Goal: Check status: Check status

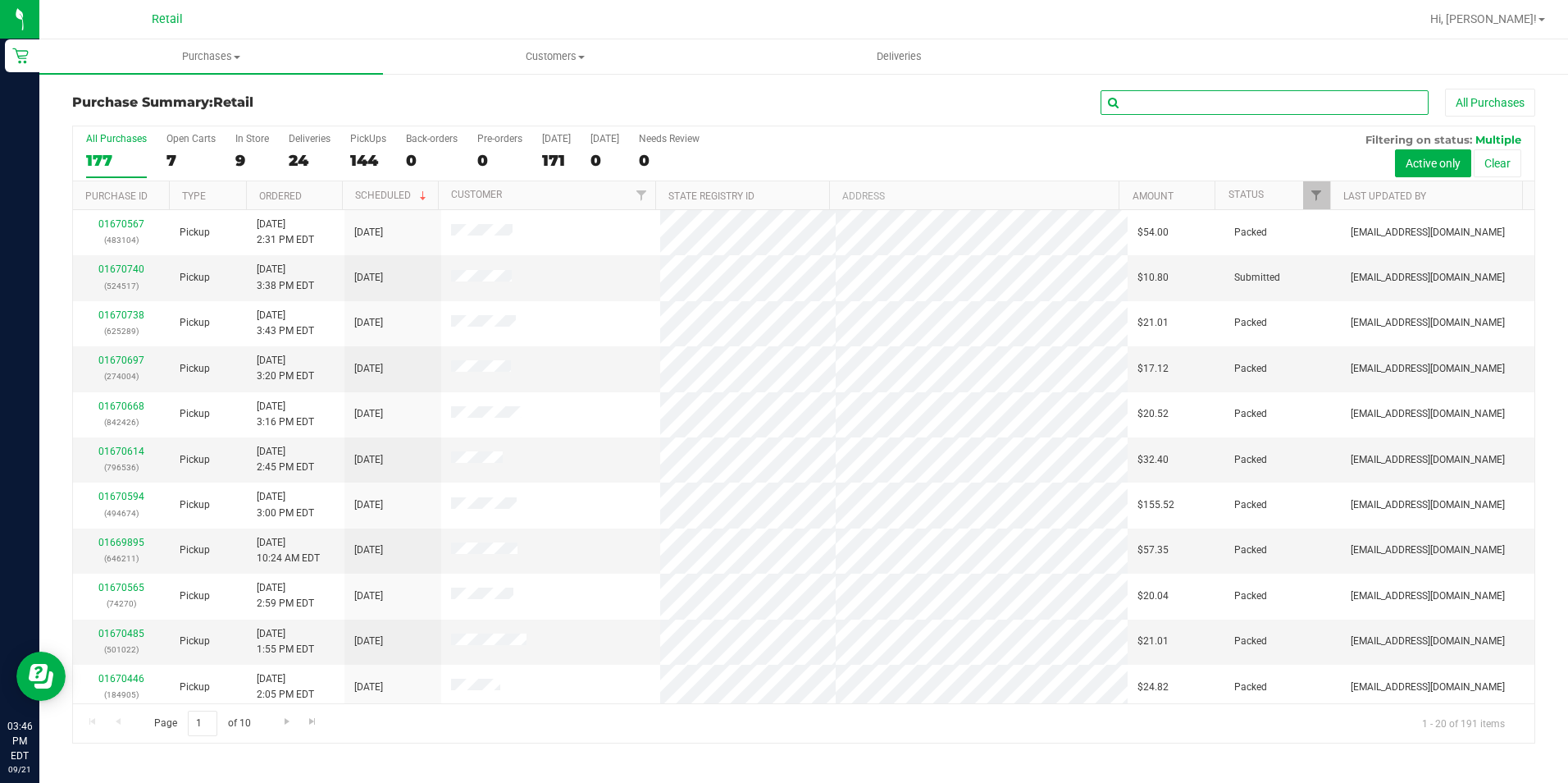
click at [1180, 93] on input "text" at bounding box center [1264, 103] width 328 height 25
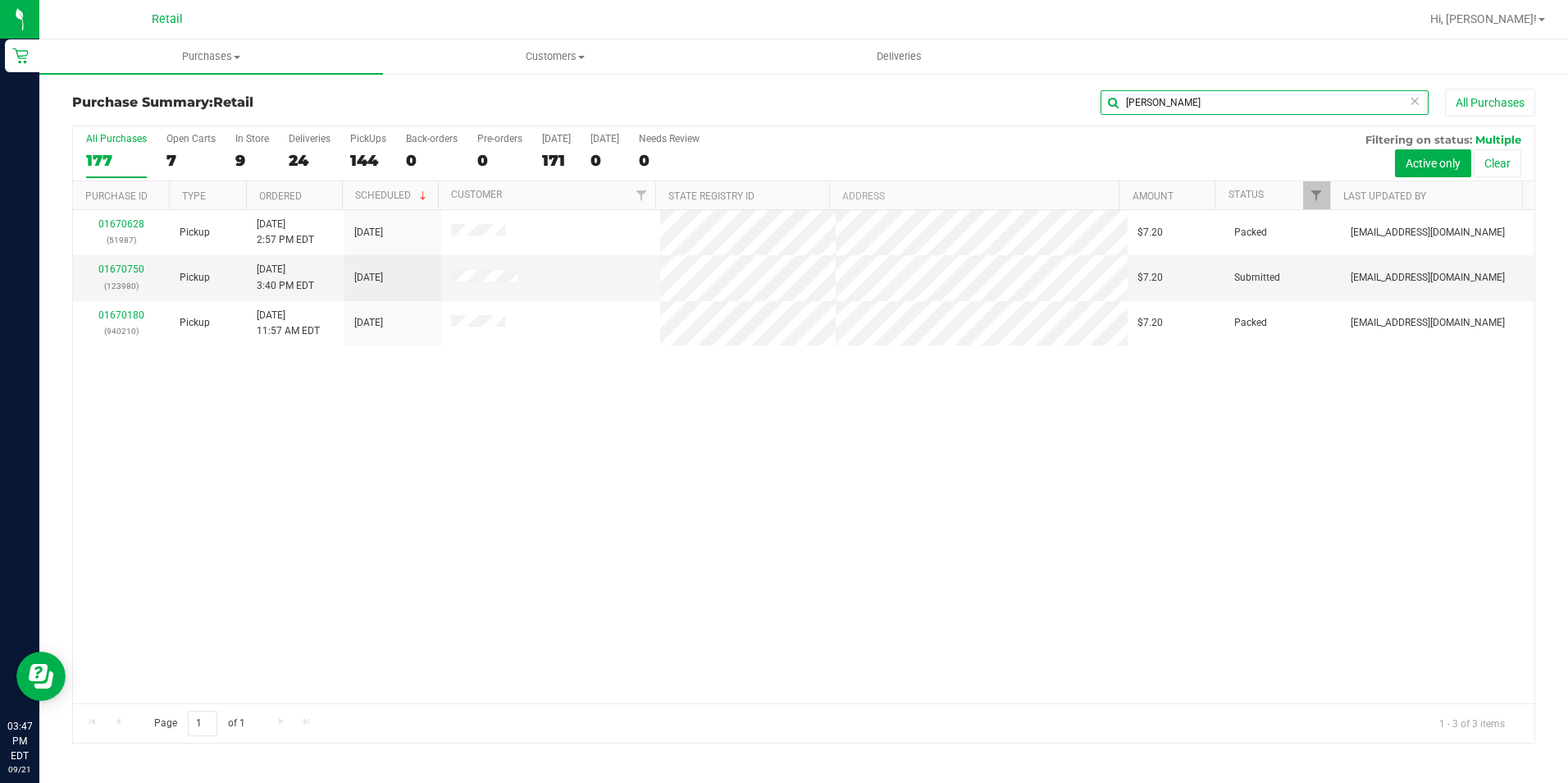
type input "[PERSON_NAME]"
click at [228, 57] on span "Purchases" at bounding box center [211, 57] width 344 height 15
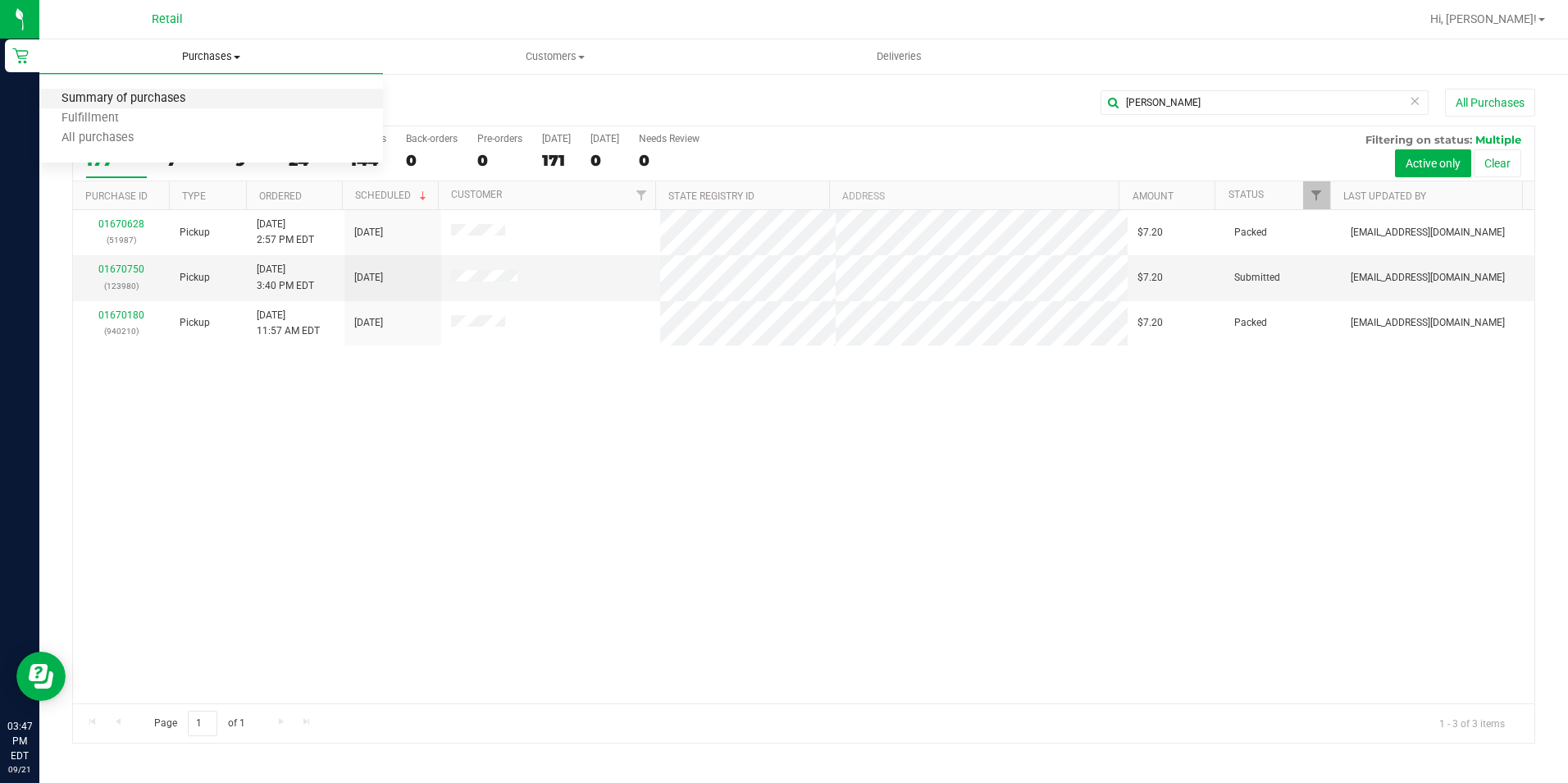
click at [184, 95] on span "Summary of purchases" at bounding box center [123, 99] width 168 height 14
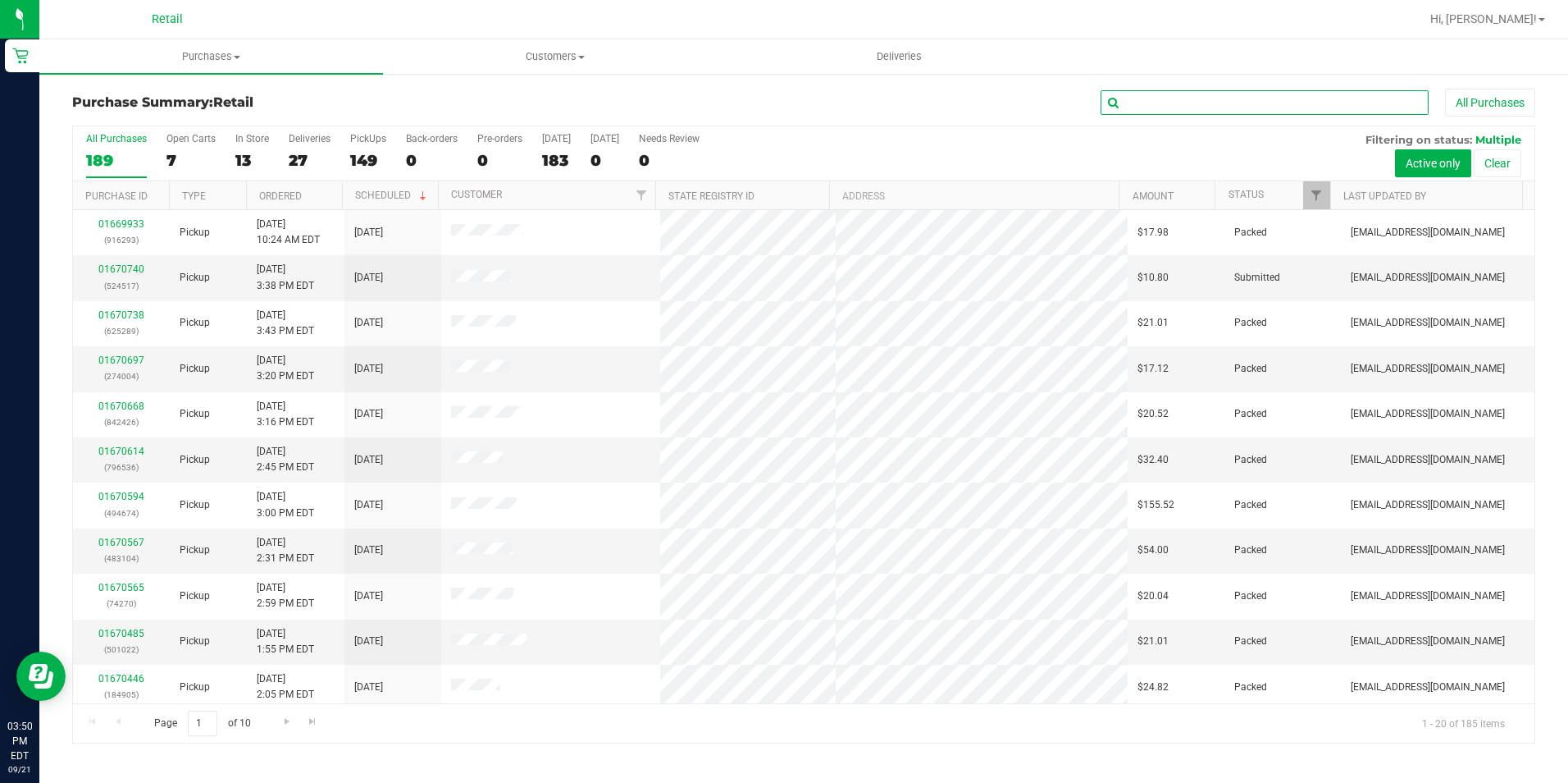
click at [1210, 108] on input "text" at bounding box center [1264, 103] width 328 height 25
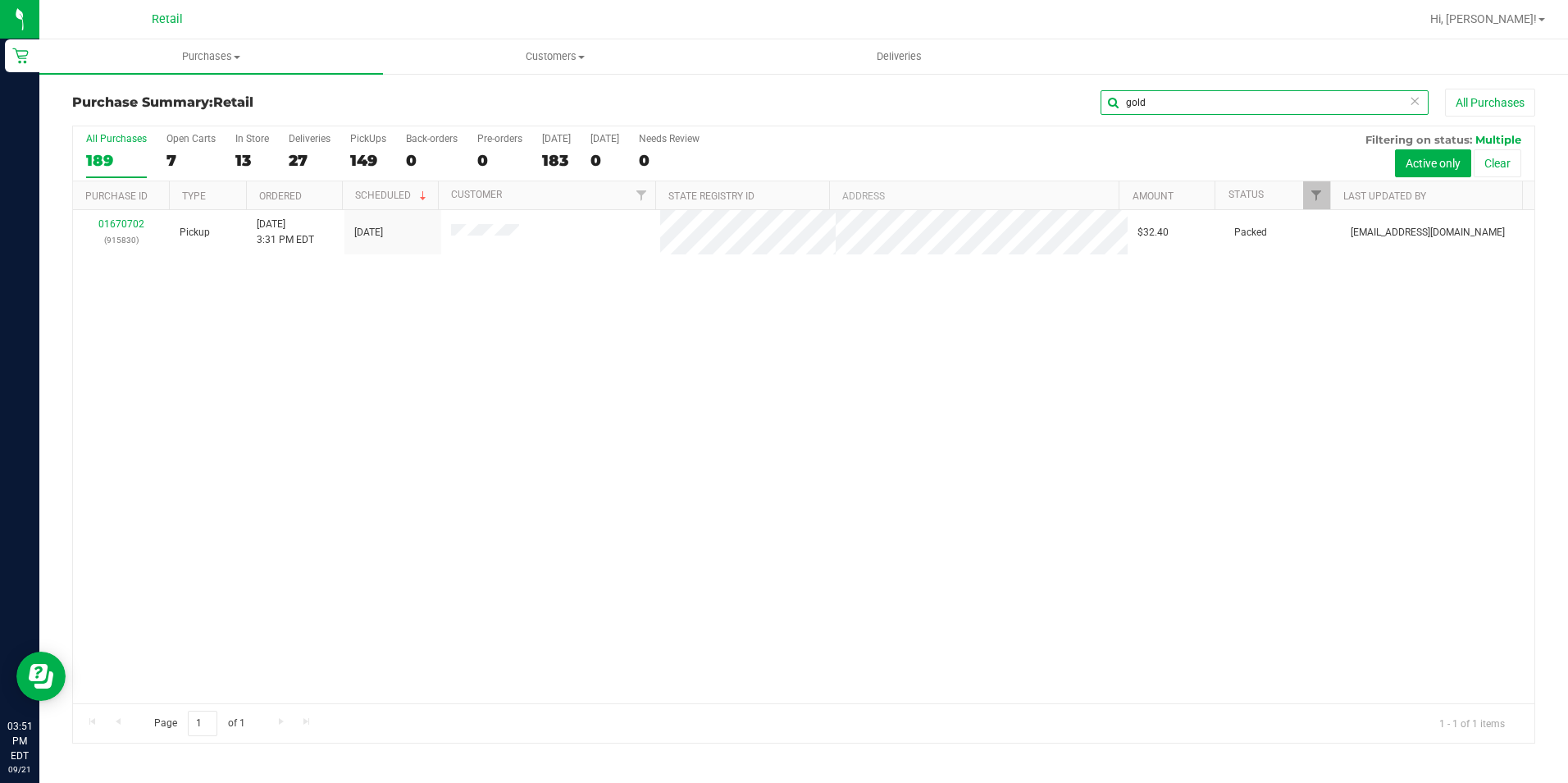
type input "gold"
drag, startPoint x: 1419, startPoint y: 100, endPoint x: 1399, endPoint y: 100, distance: 20.0
click at [1419, 100] on icon at bounding box center [1415, 100] width 12 height 19
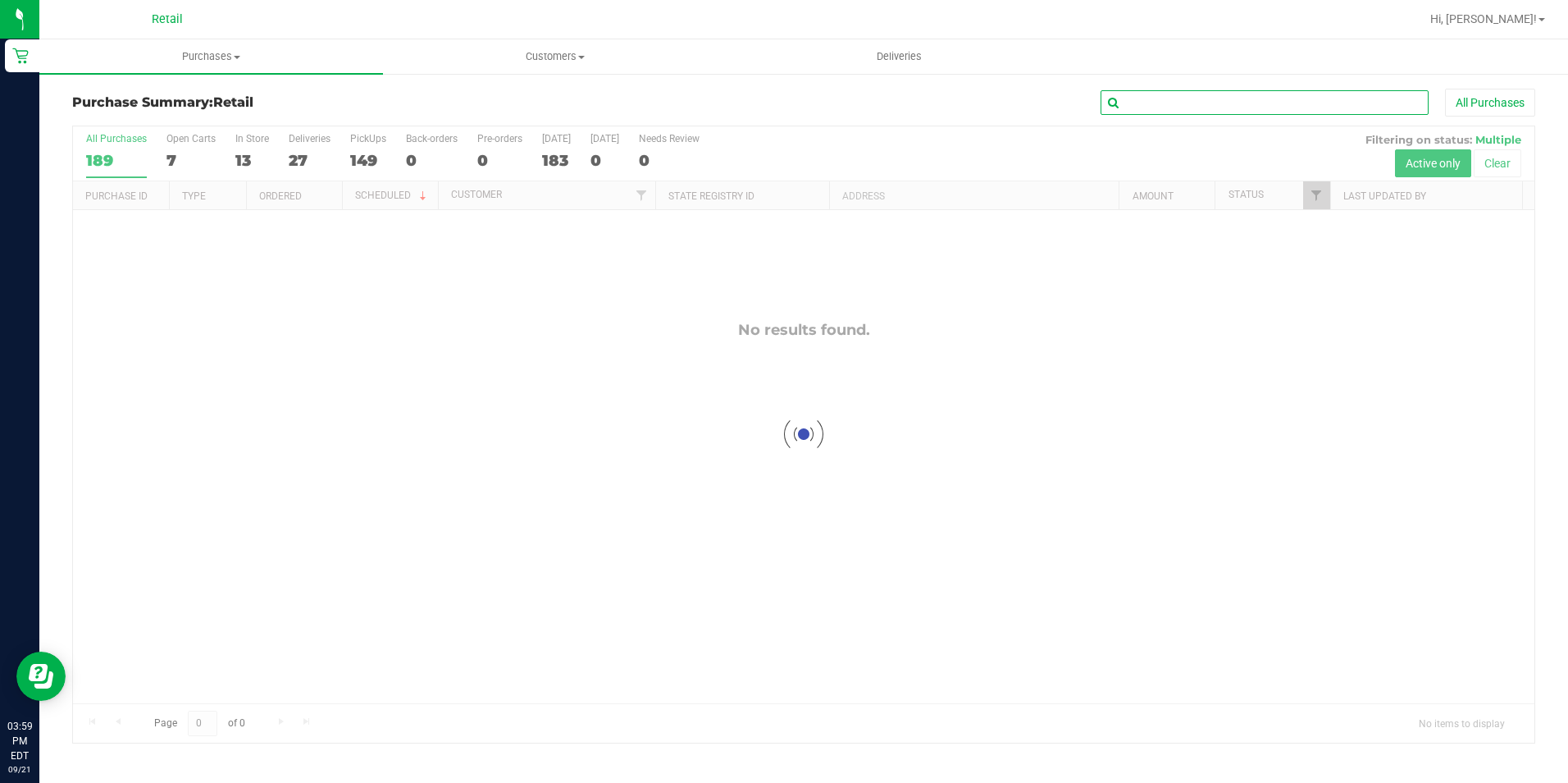
drag, startPoint x: 1381, startPoint y: 102, endPoint x: 1371, endPoint y: 101, distance: 10.0
click at [1379, 102] on input "text" at bounding box center [1264, 103] width 328 height 25
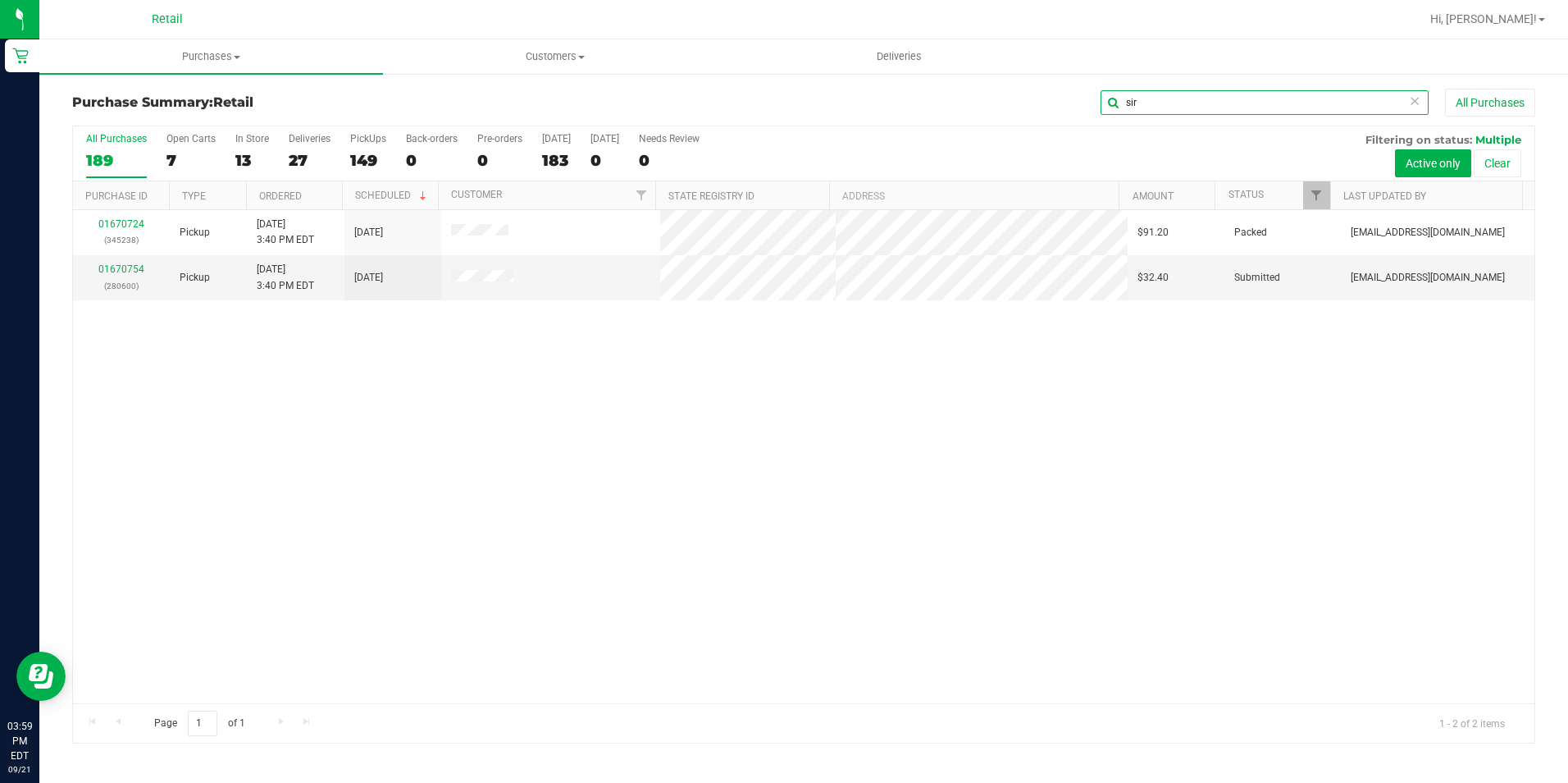
type input "sir"
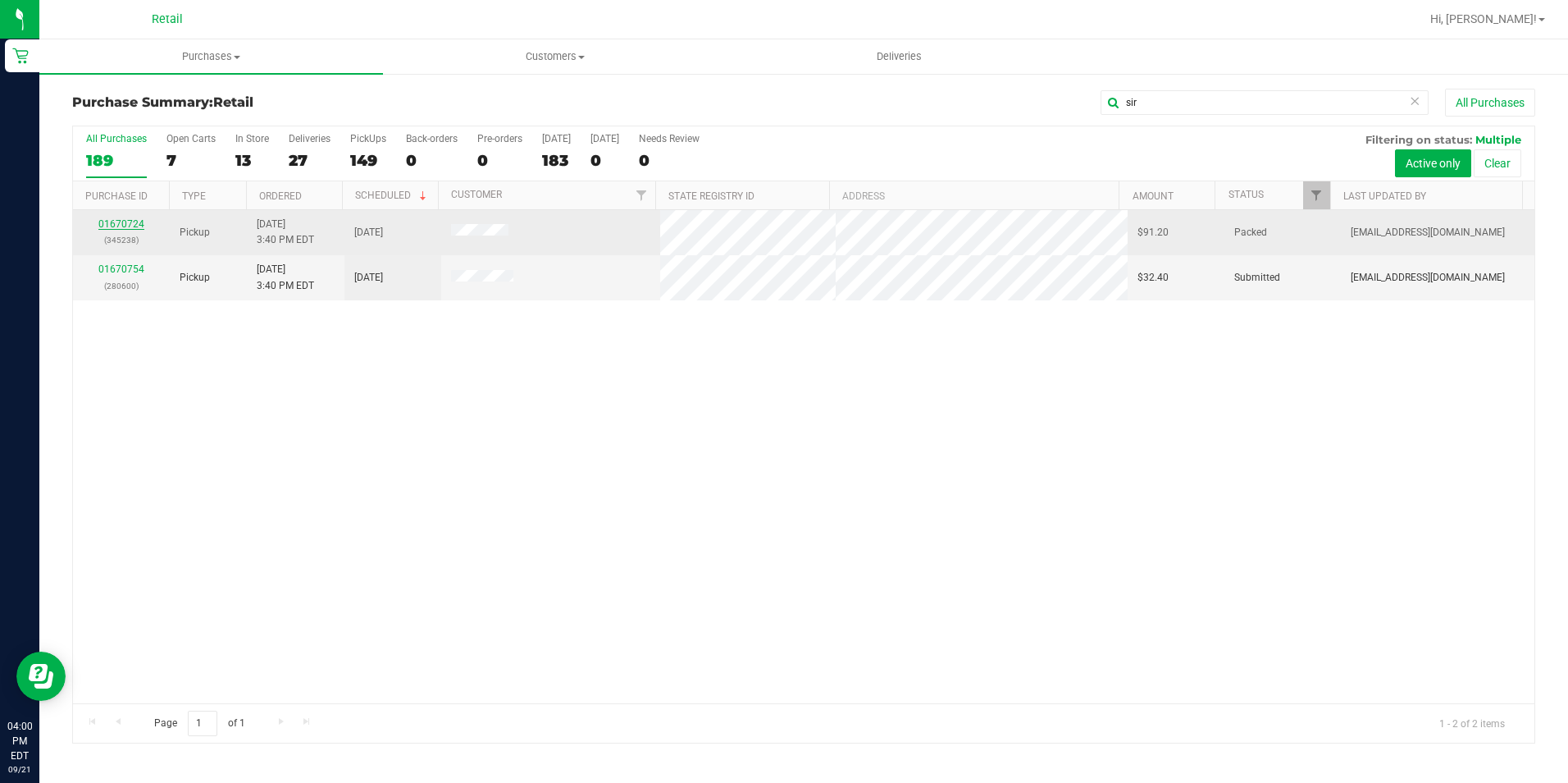
click at [117, 221] on link "01670724" at bounding box center [121, 223] width 46 height 12
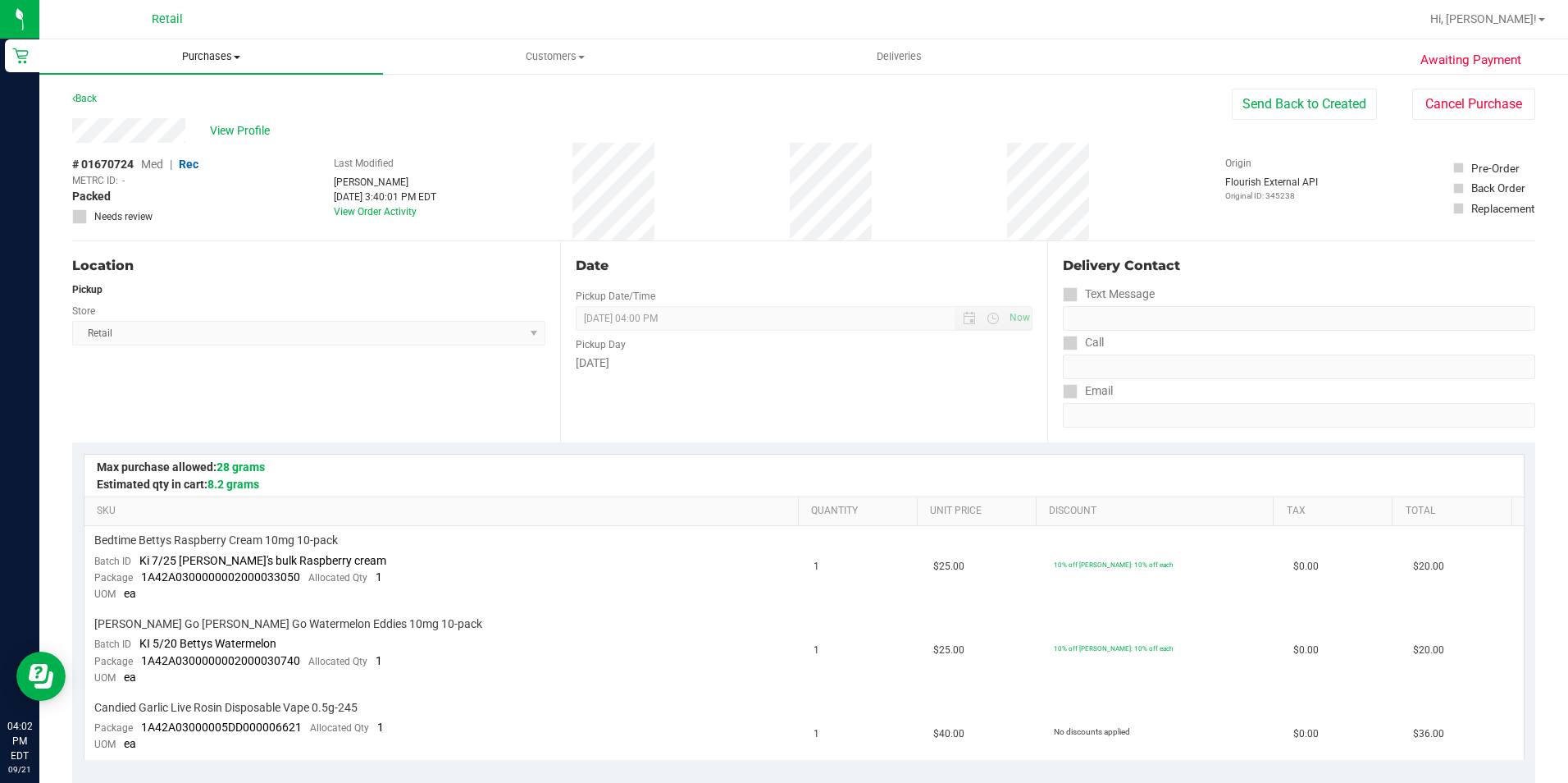
click at [240, 53] on span "Purchases" at bounding box center [211, 57] width 344 height 15
click at [128, 102] on span "Summary of purchases" at bounding box center [123, 99] width 168 height 14
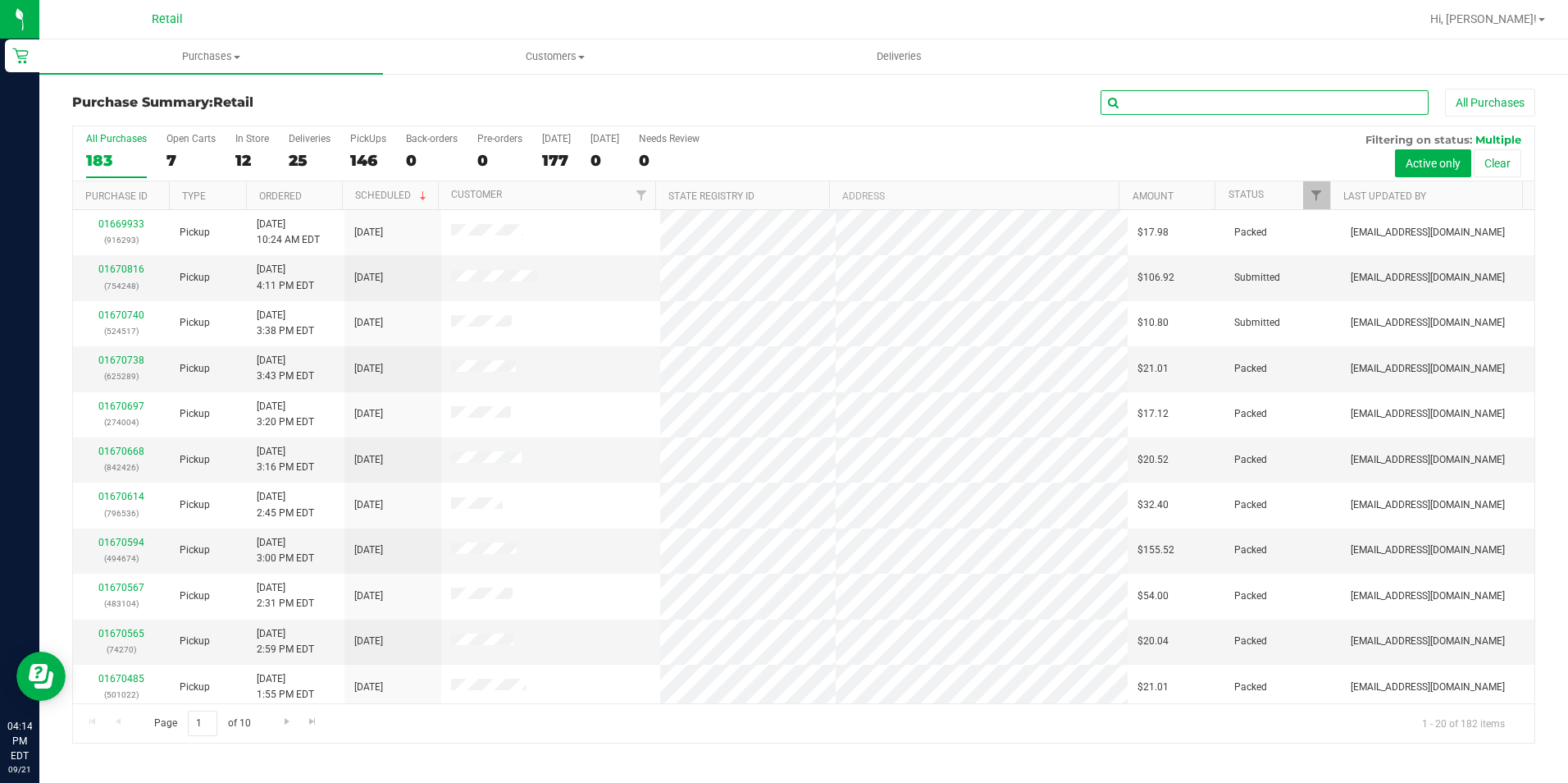
click at [1264, 97] on input "text" at bounding box center [1264, 103] width 328 height 25
type input "[PERSON_NAME]"
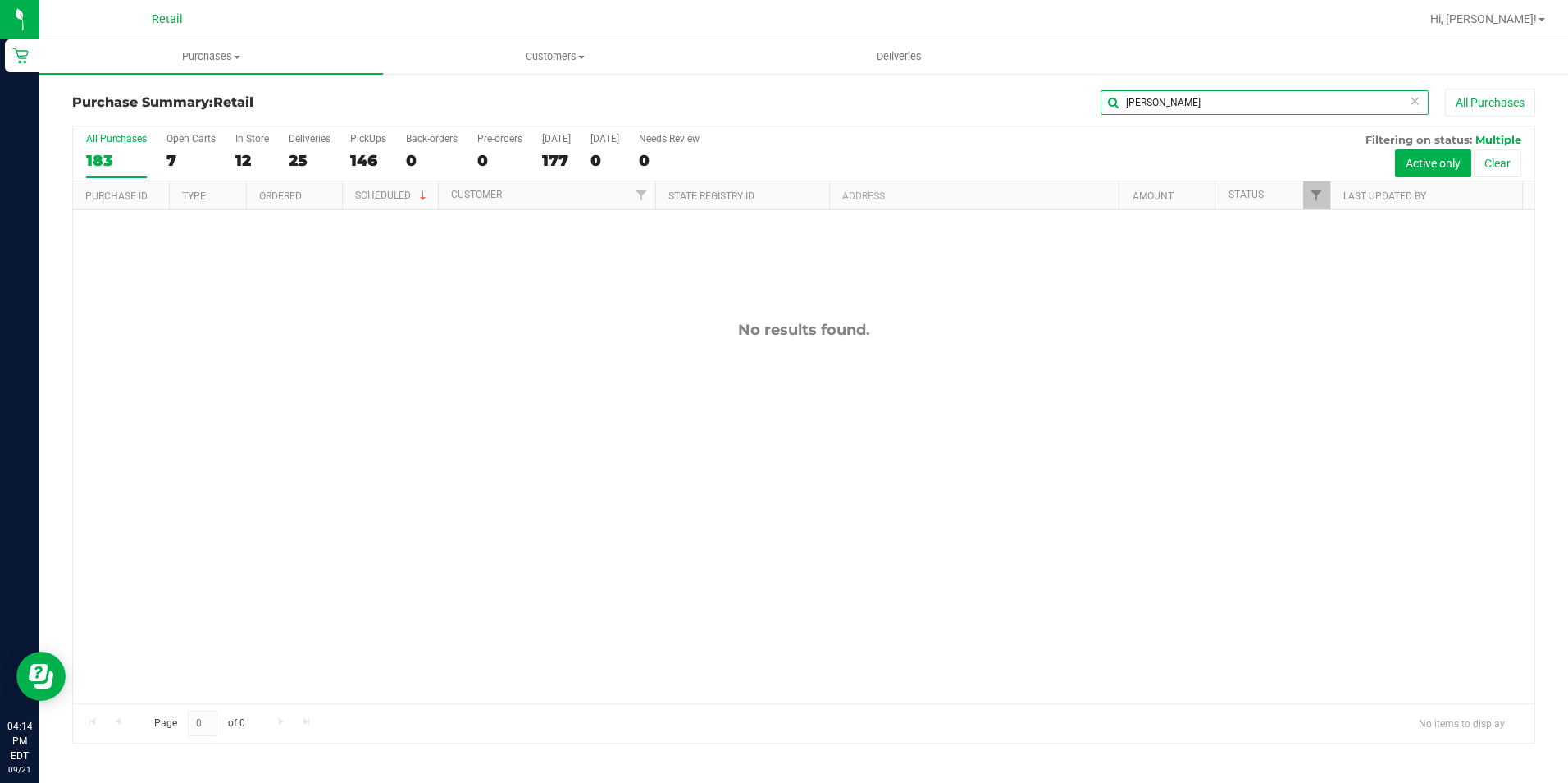
drag, startPoint x: 1161, startPoint y: 95, endPoint x: 1029, endPoint y: 120, distance: 134.3
click at [1029, 120] on div "Purchase Summary: Retail [PERSON_NAME] All Purchases" at bounding box center [804, 106] width 1464 height 36
click at [1178, 106] on input "text" at bounding box center [1264, 103] width 328 height 25
type input "jordy"
click at [1413, 101] on icon at bounding box center [1415, 100] width 12 height 19
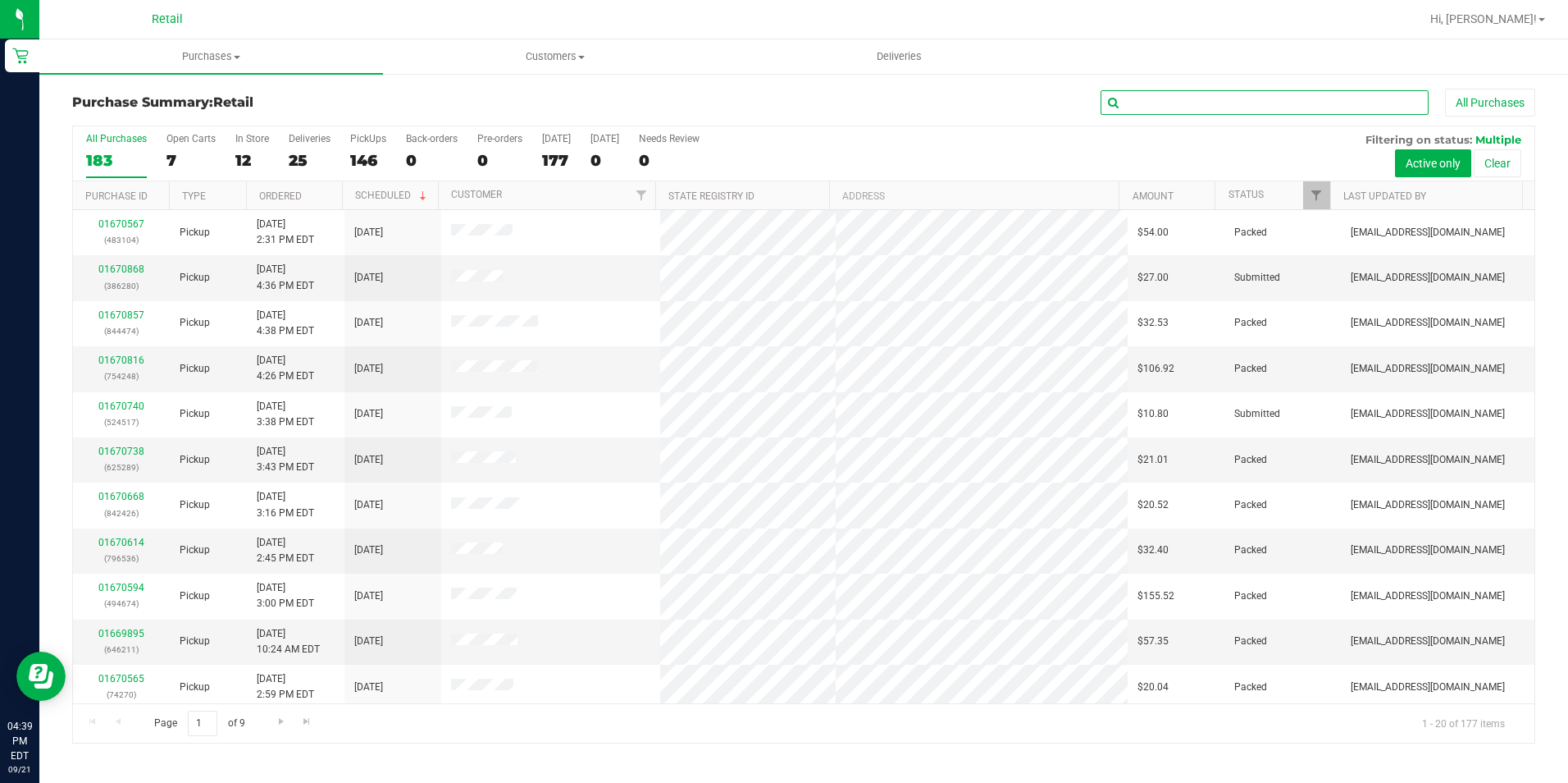
drag, startPoint x: 1201, startPoint y: 105, endPoint x: 1186, endPoint y: 111, distance: 16.2
click at [1201, 105] on input "text" at bounding box center [1264, 103] width 328 height 25
click at [1249, 98] on input "text" at bounding box center [1264, 103] width 328 height 25
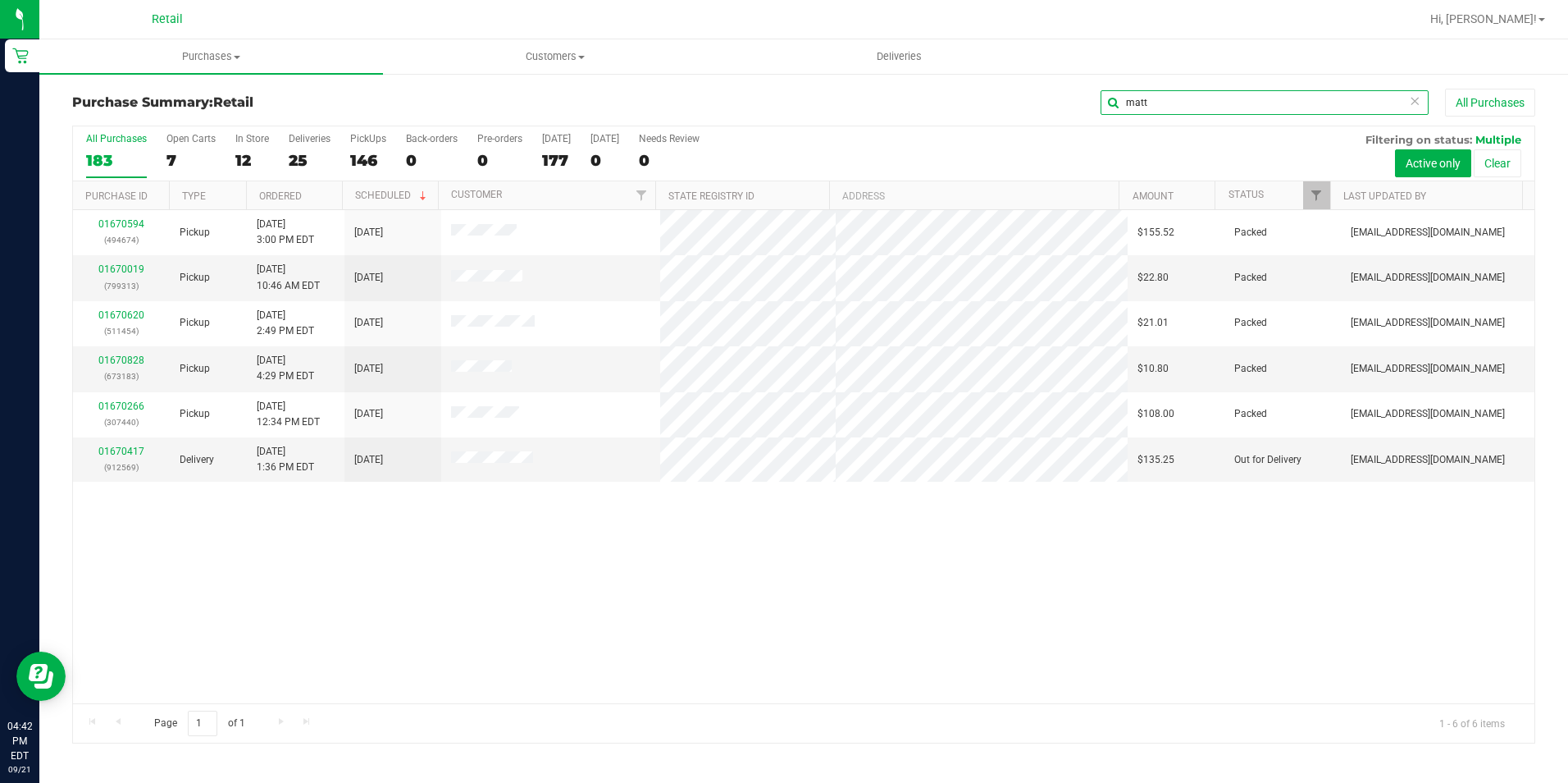
type input "matt"
click at [122, 359] on link "01670828" at bounding box center [121, 360] width 46 height 12
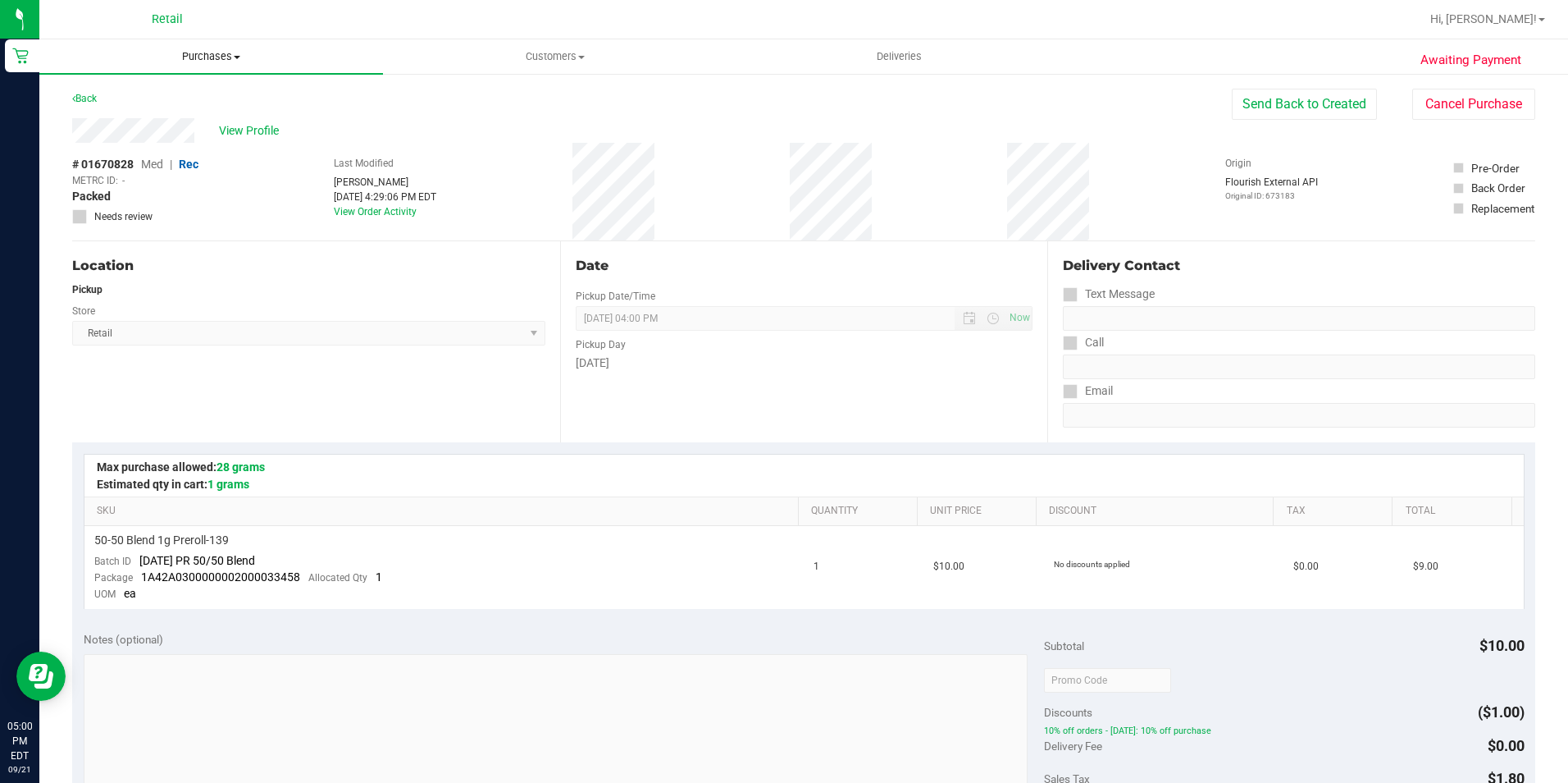
click at [218, 54] on span "Purchases" at bounding box center [211, 57] width 344 height 15
click at [190, 93] on span "Summary of purchases" at bounding box center [123, 99] width 168 height 14
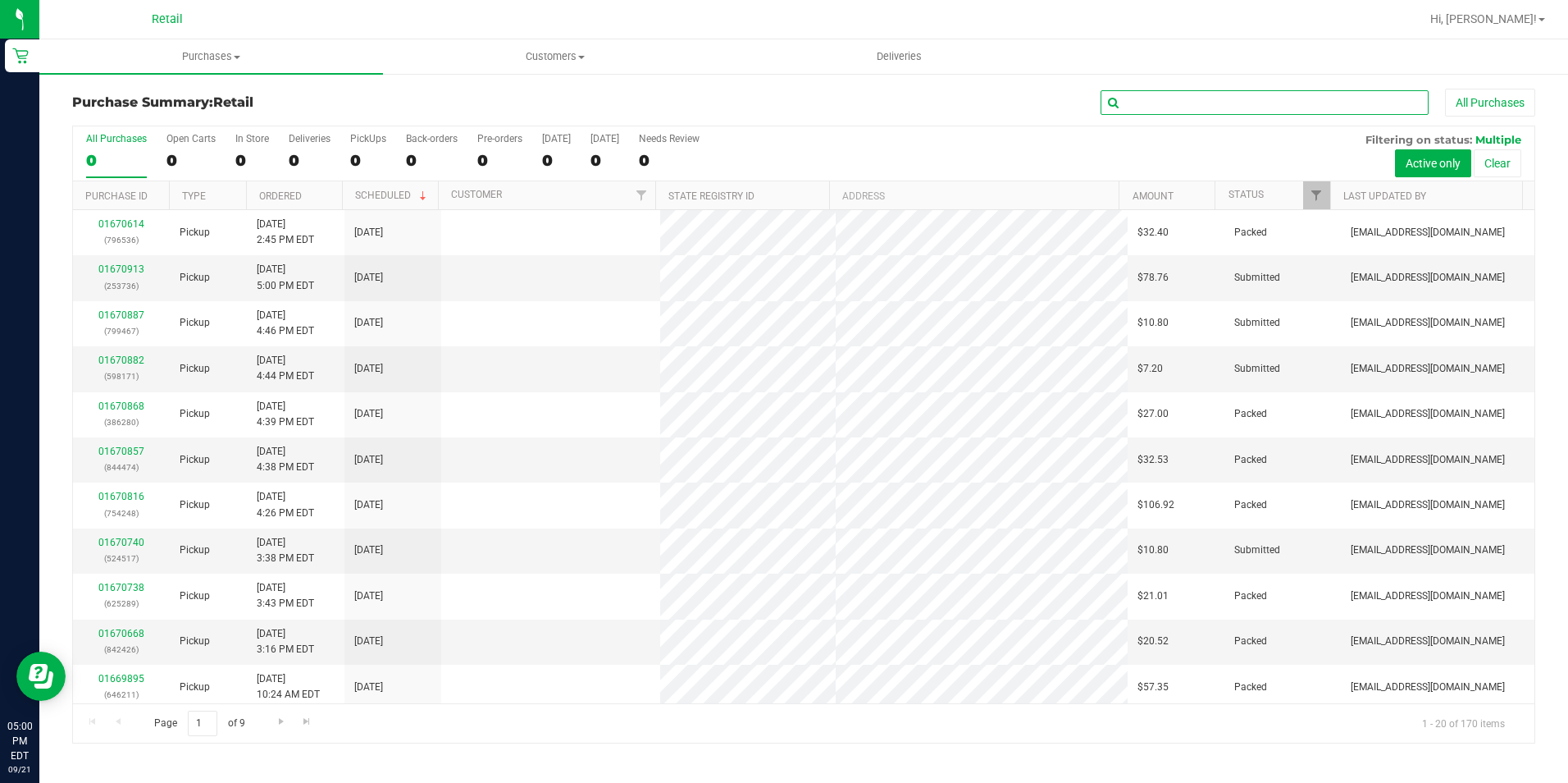
click at [1147, 103] on input "text" at bounding box center [1264, 103] width 328 height 25
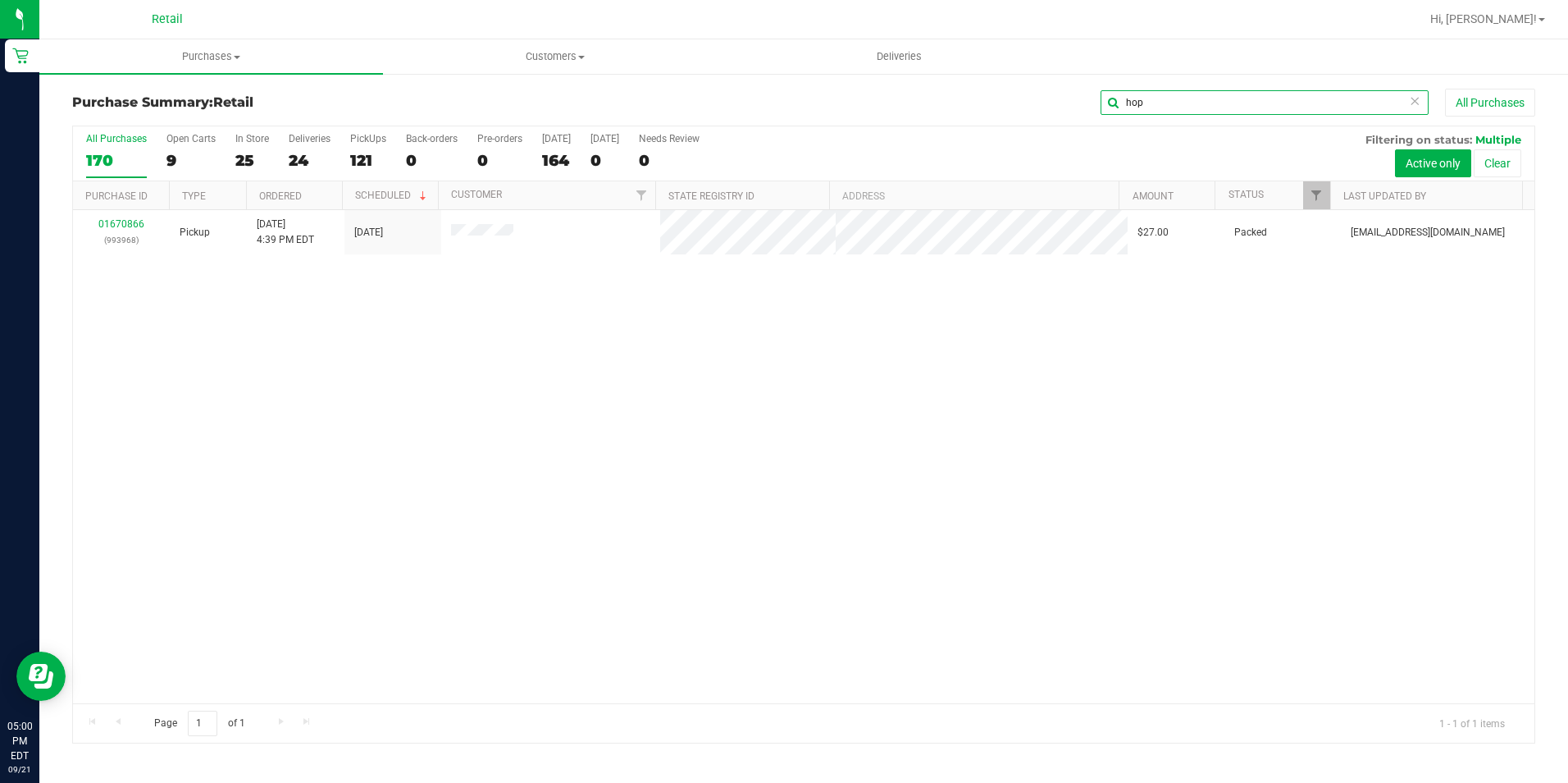
type input "hop"
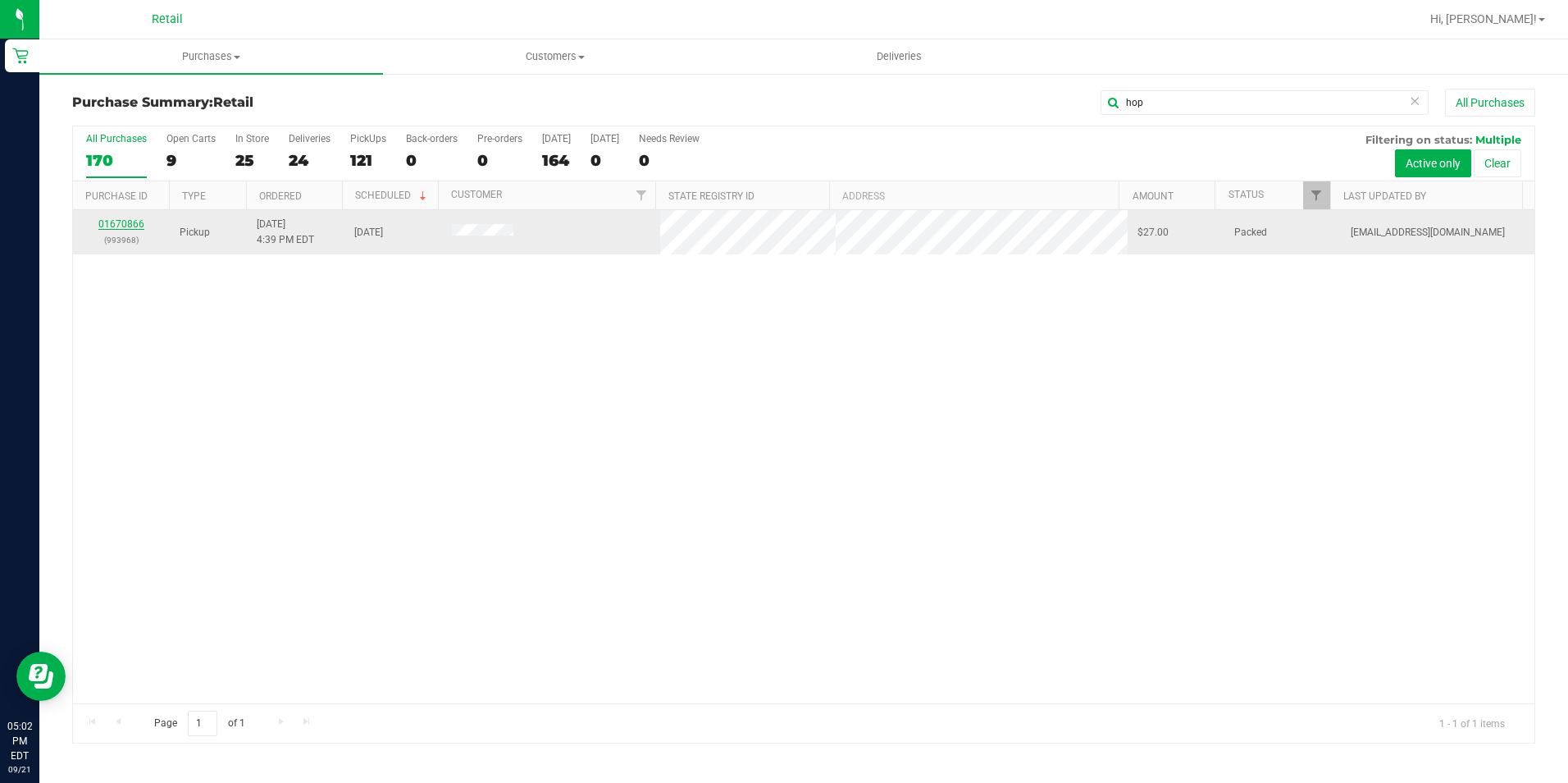
click at [127, 221] on link "01670866" at bounding box center [121, 223] width 46 height 12
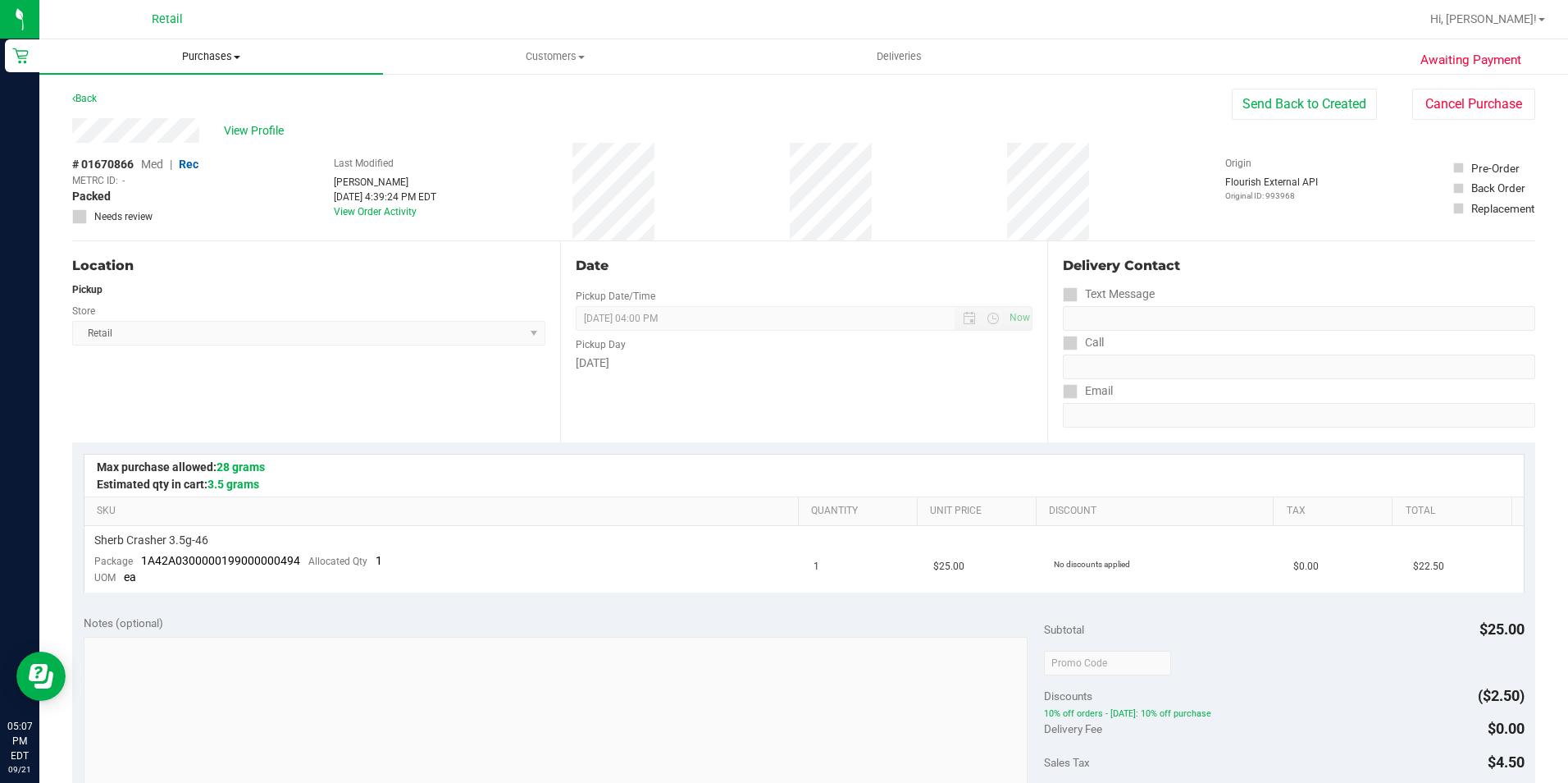
click at [207, 65] on uib-tab-heading "Purchases Summary of purchases Fulfillment All purchases" at bounding box center [211, 56] width 344 height 35
click at [190, 106] on li "Summary of purchases" at bounding box center [211, 99] width 344 height 19
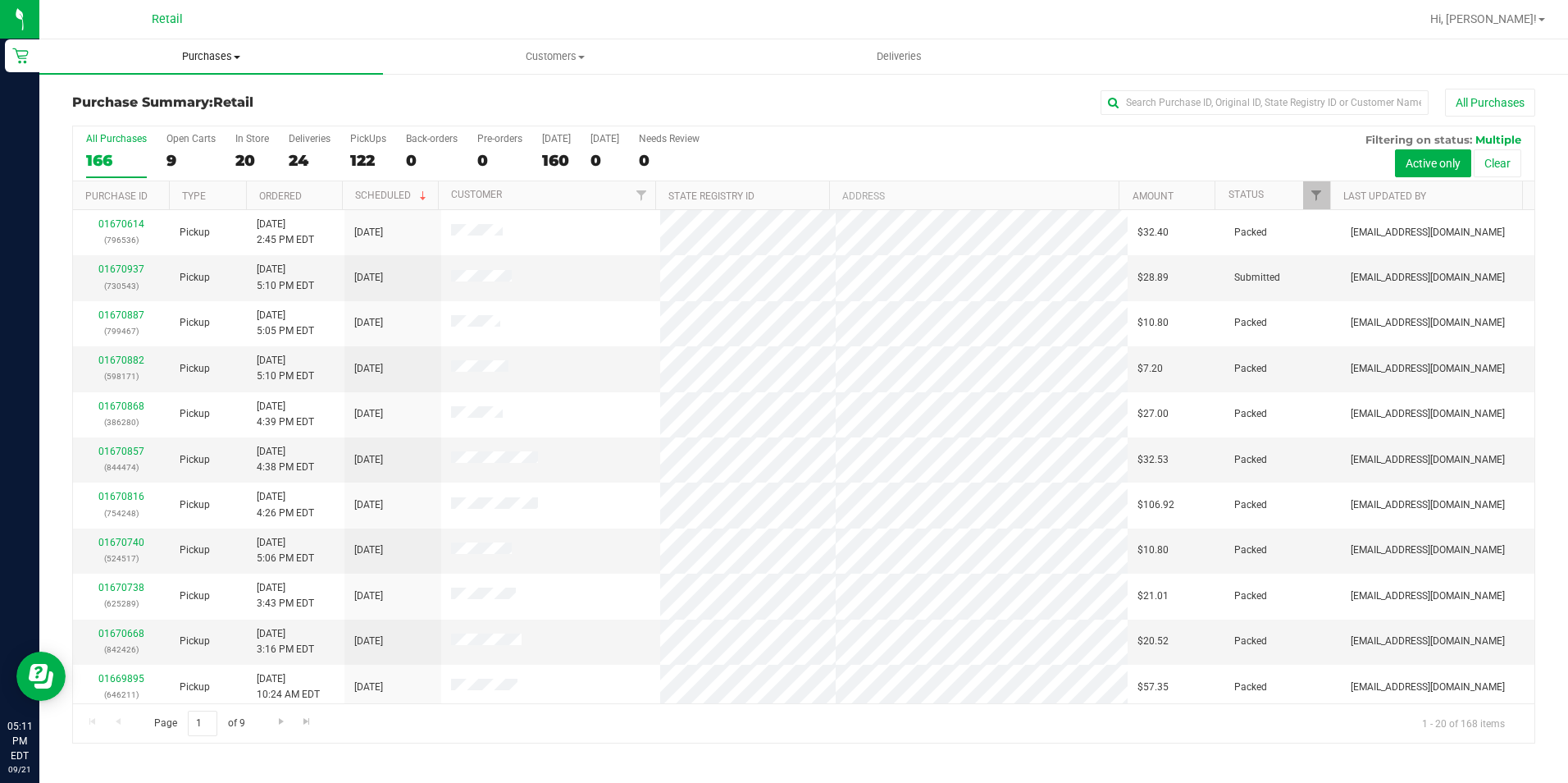
click at [228, 56] on span "Purchases" at bounding box center [211, 57] width 344 height 15
click at [184, 97] on span "Summary of purchases" at bounding box center [123, 99] width 168 height 14
click at [1155, 105] on input "text" at bounding box center [1264, 103] width 328 height 25
click at [1148, 107] on input "text" at bounding box center [1264, 103] width 328 height 25
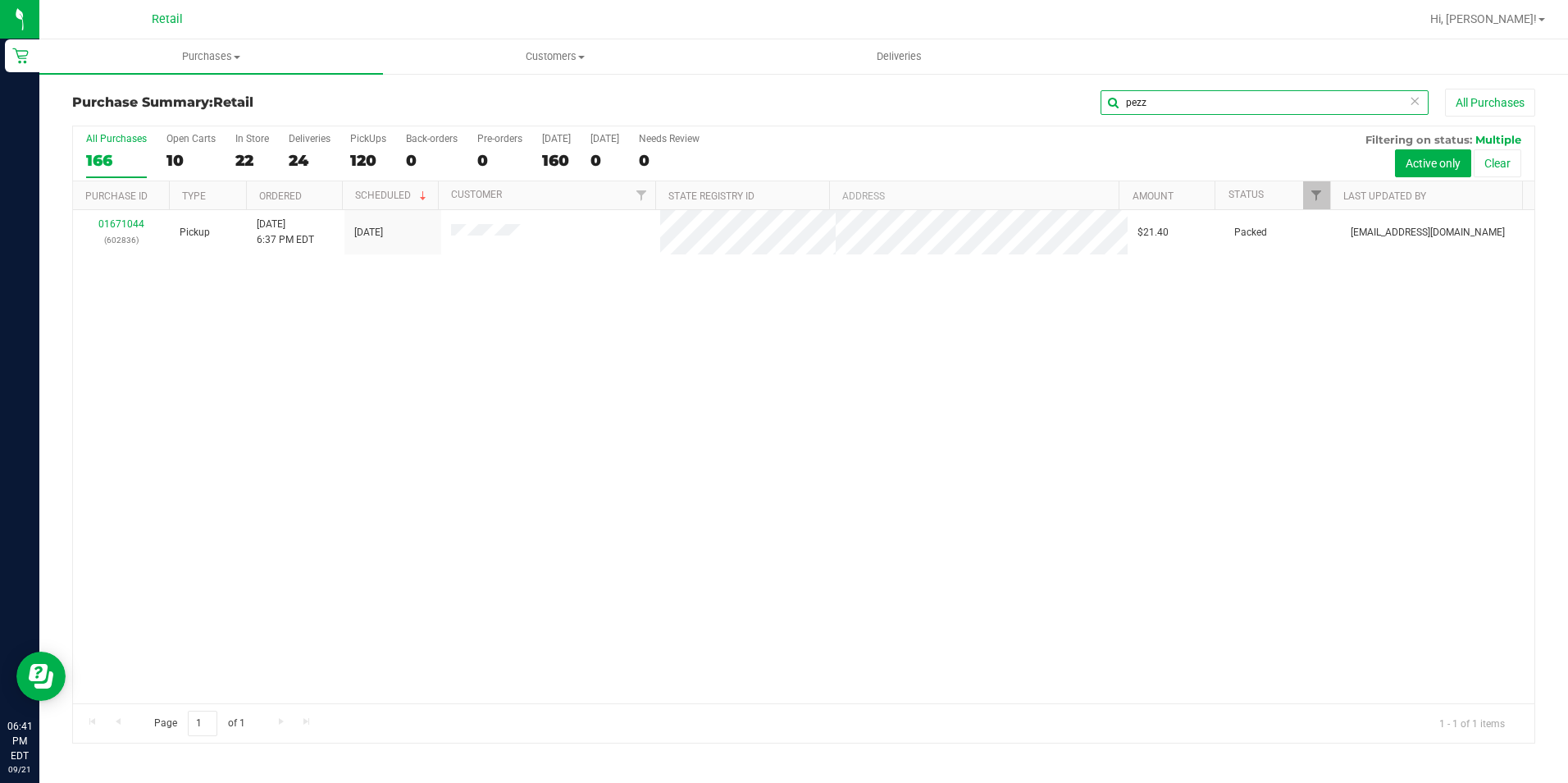
type input "pezz"
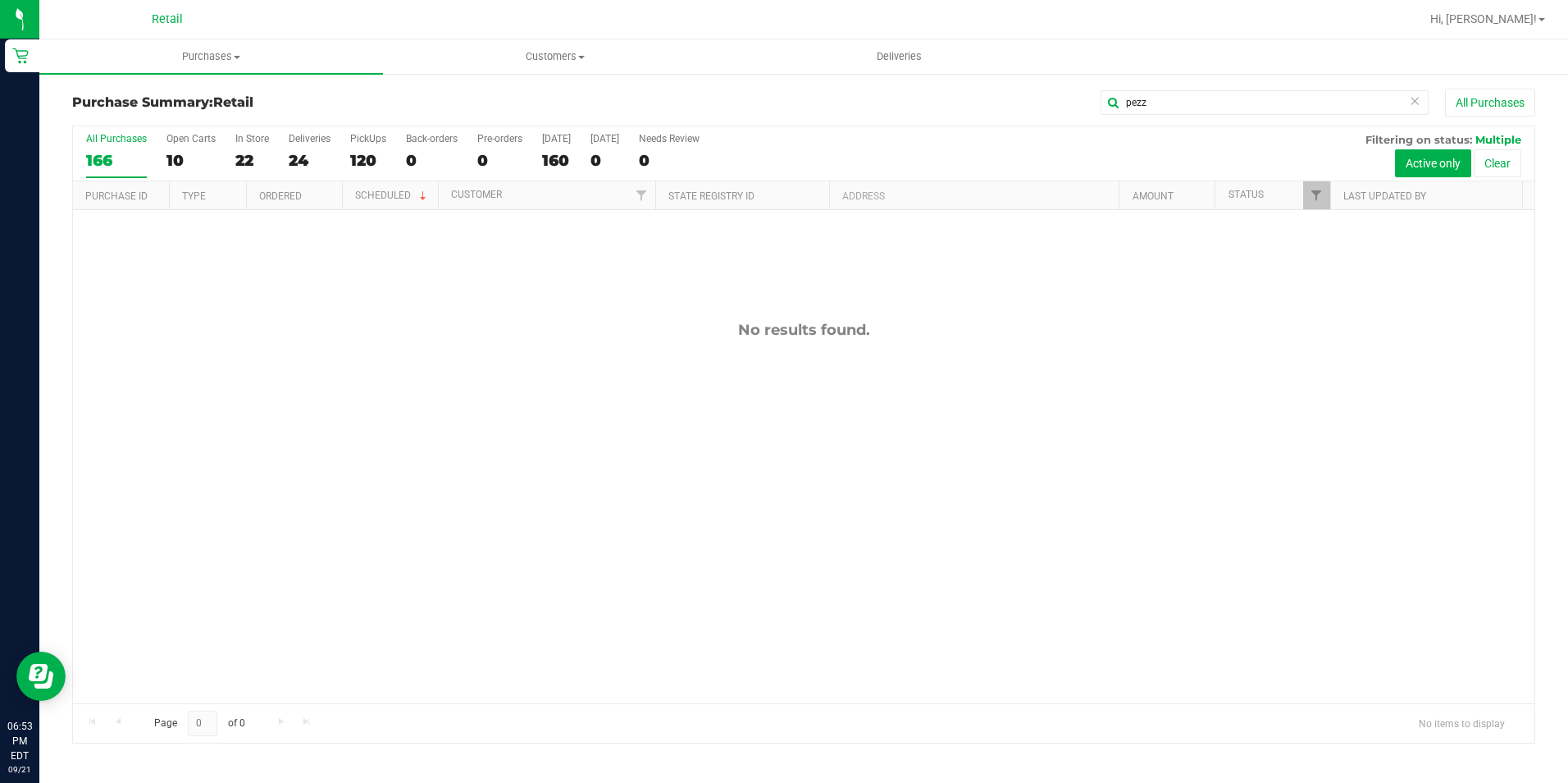
click at [1417, 104] on icon at bounding box center [1415, 100] width 12 height 19
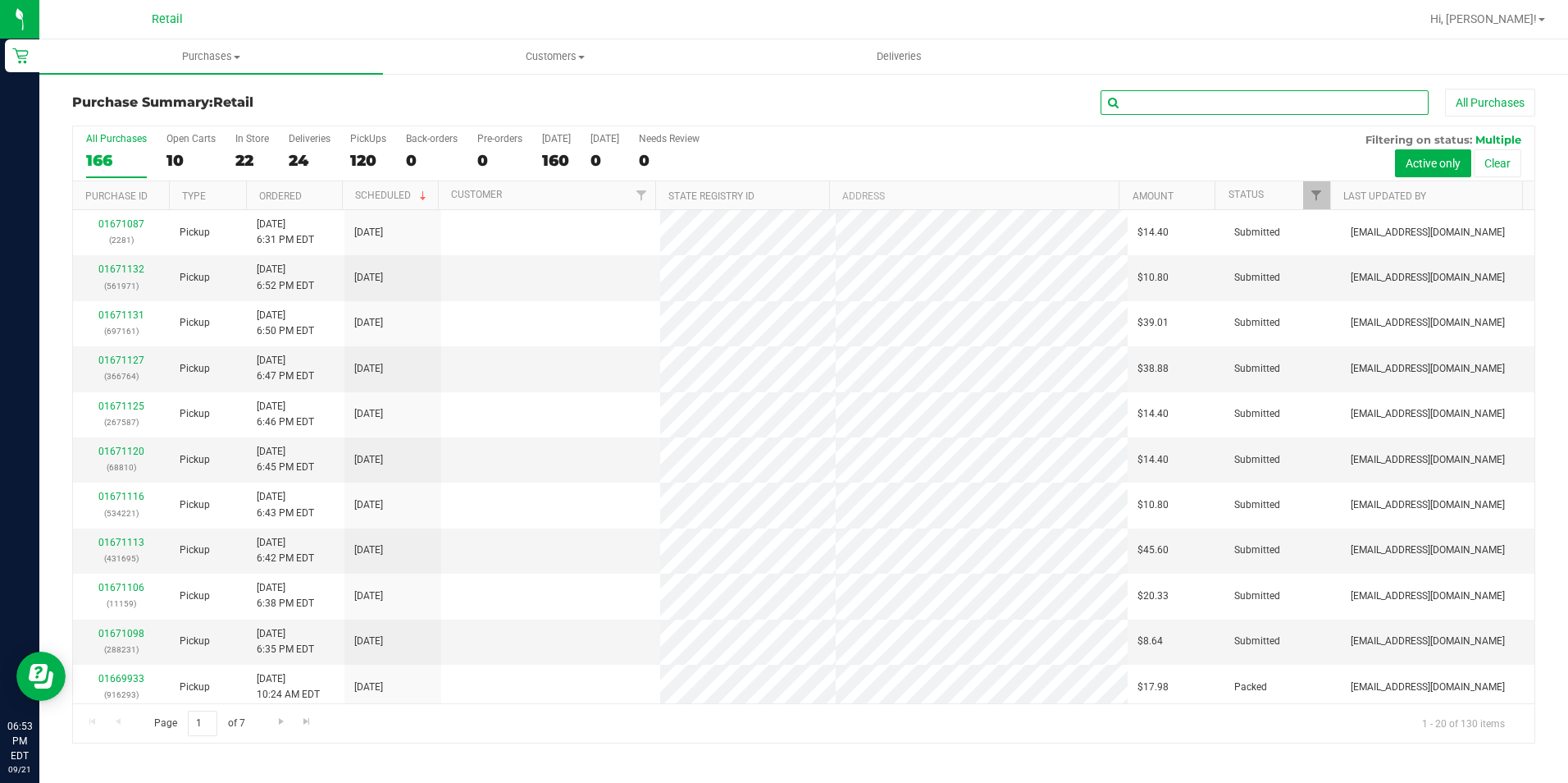
click at [1399, 104] on input "text" at bounding box center [1264, 103] width 328 height 25
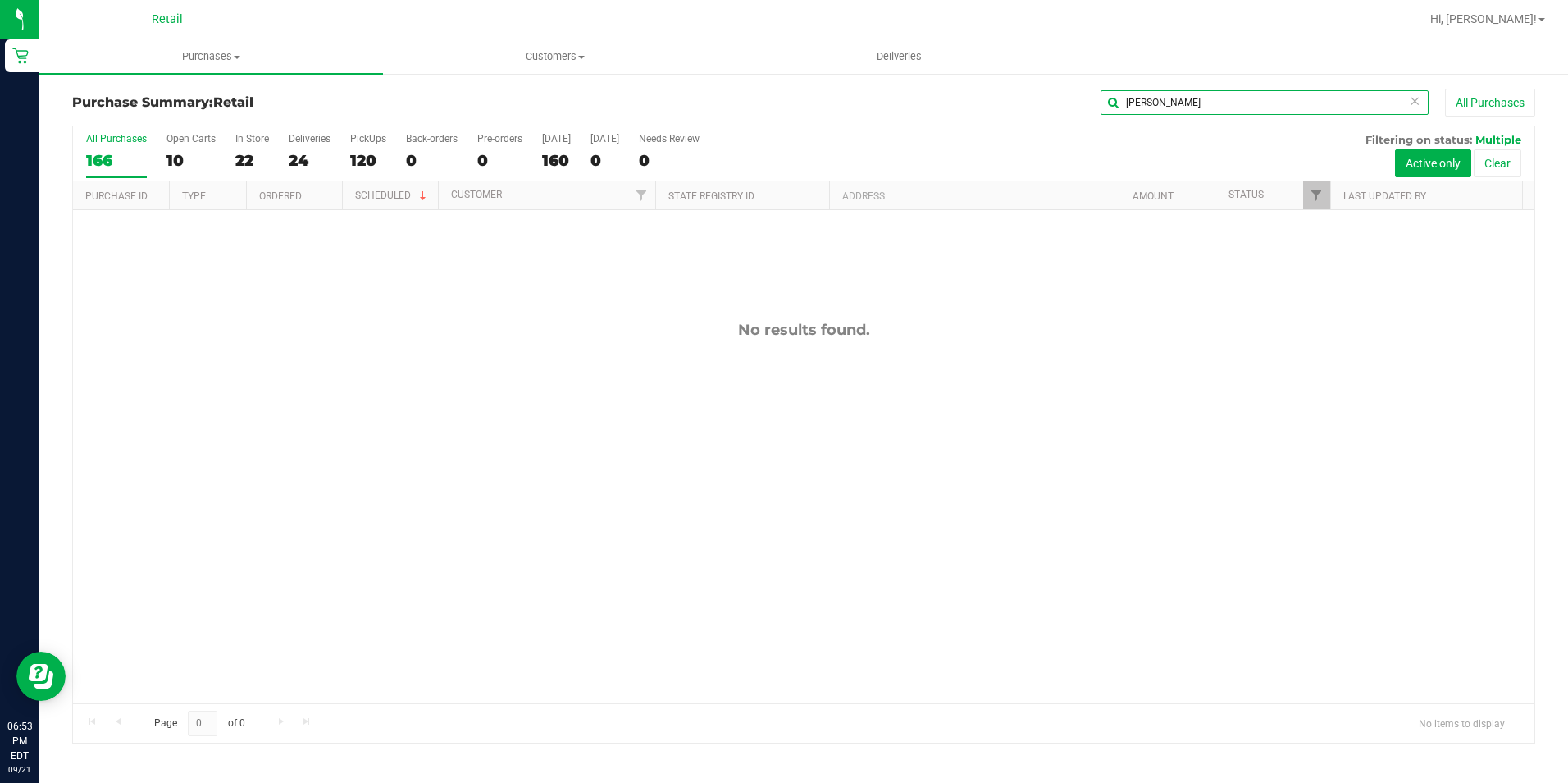
type input "[PERSON_NAME]"
click at [1414, 97] on icon at bounding box center [1415, 100] width 12 height 19
